Goal: Find contact information: Find contact information

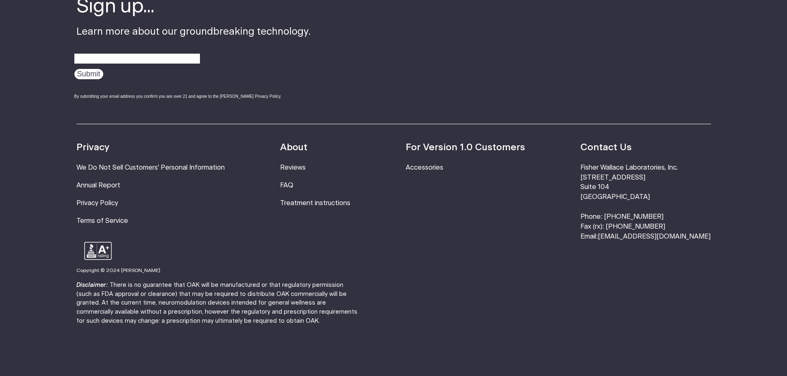
scroll to position [2272, 0]
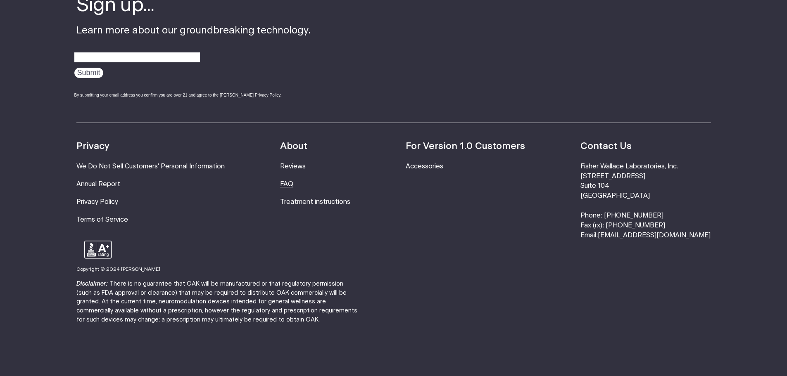
click at [293, 181] on link "FAQ" at bounding box center [286, 184] width 13 height 7
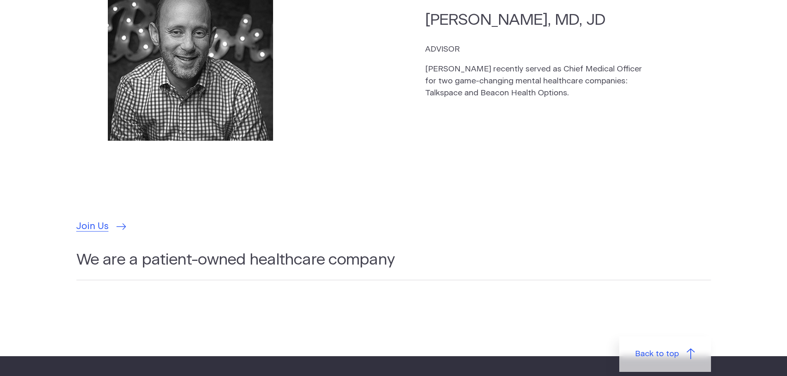
scroll to position [2410, 0]
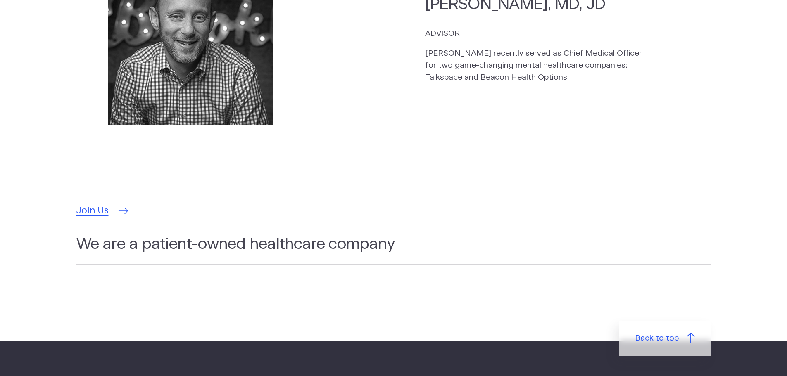
click at [90, 204] on span "Join Us" at bounding box center [92, 211] width 32 height 14
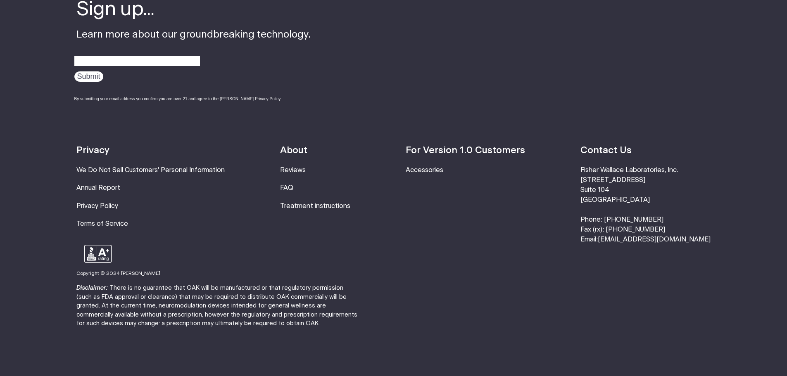
scroll to position [2828, 0]
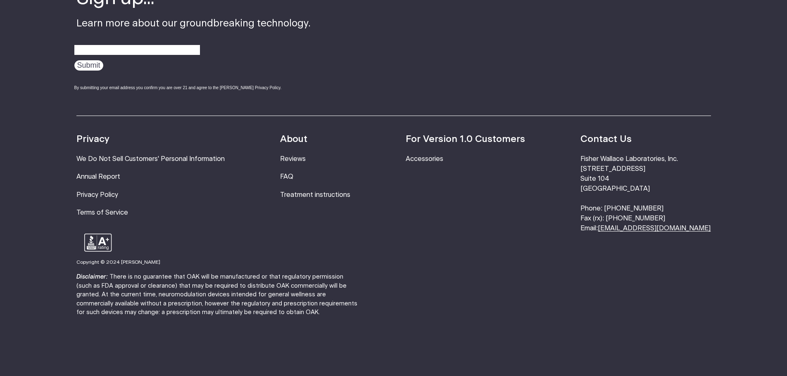
click at [637, 225] on link "[EMAIL_ADDRESS][DOMAIN_NAME]" at bounding box center [654, 228] width 113 height 7
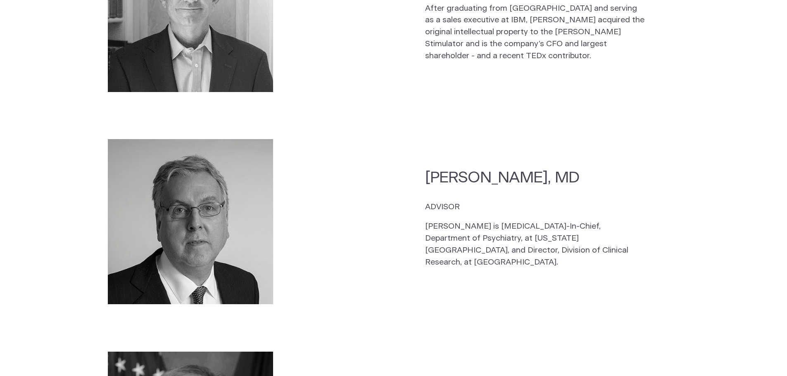
scroll to position [1252, 0]
